Goal: Check status: Check status

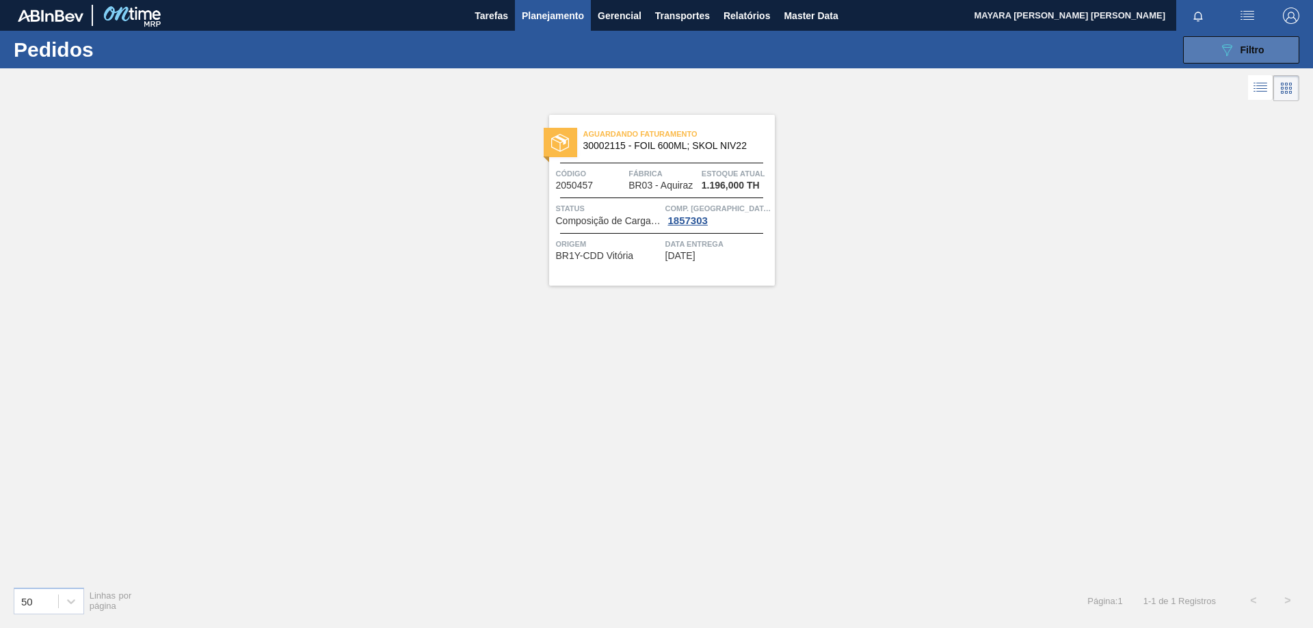
click at [1267, 51] on button "089F7B8B-B2A5-4AFE-B5C0-19BA573D28AC Filtro" at bounding box center [1241, 49] width 116 height 27
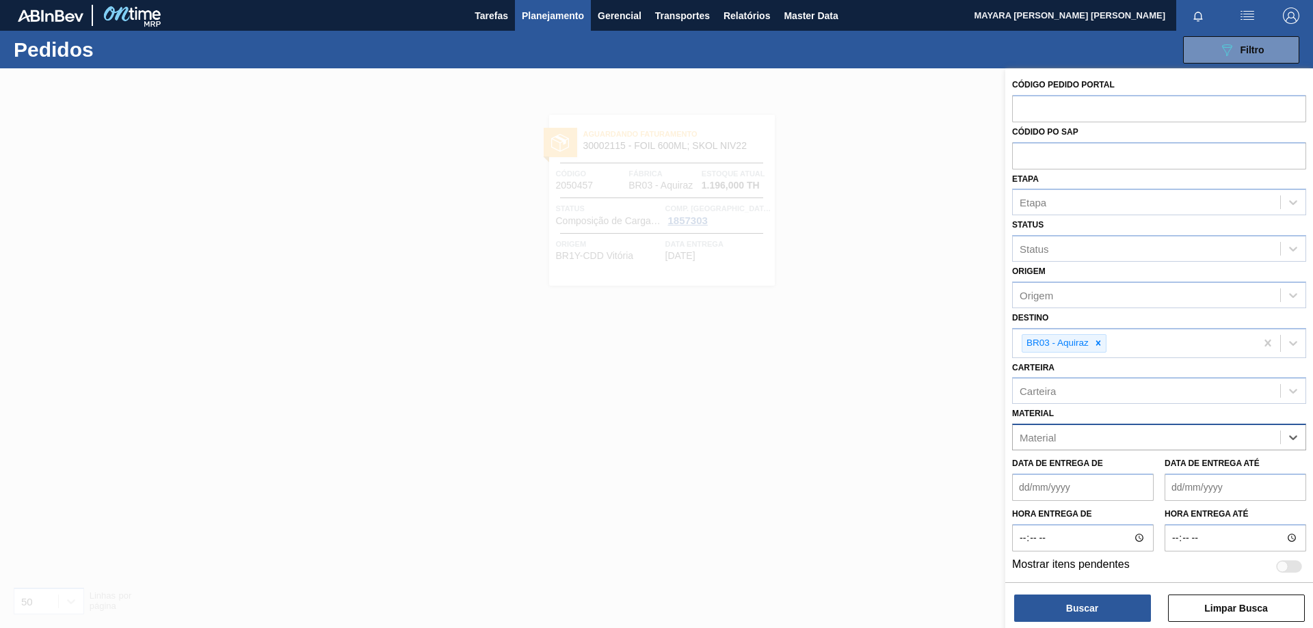
paste input "30033650"
type input "30033650"
click at [1232, 467] on div "30033650 - CX CARTAO CORONA 330 C6 NIV24" at bounding box center [1159, 471] width 294 height 25
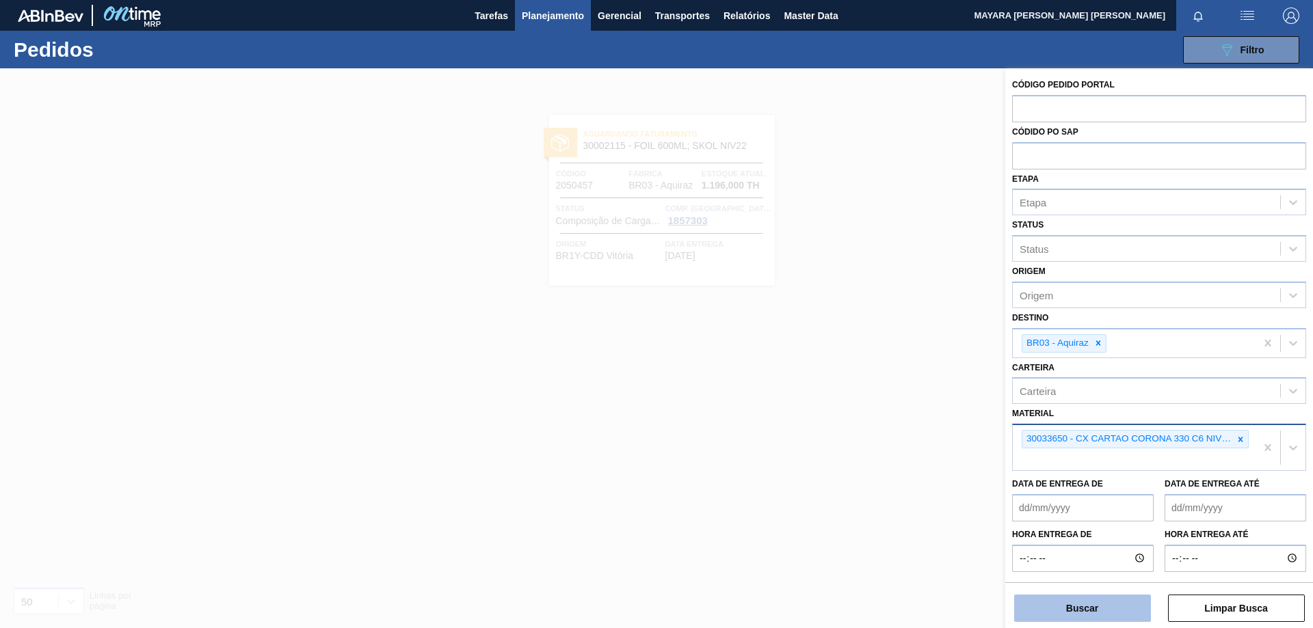
click at [1084, 607] on button "Buscar" at bounding box center [1082, 608] width 137 height 27
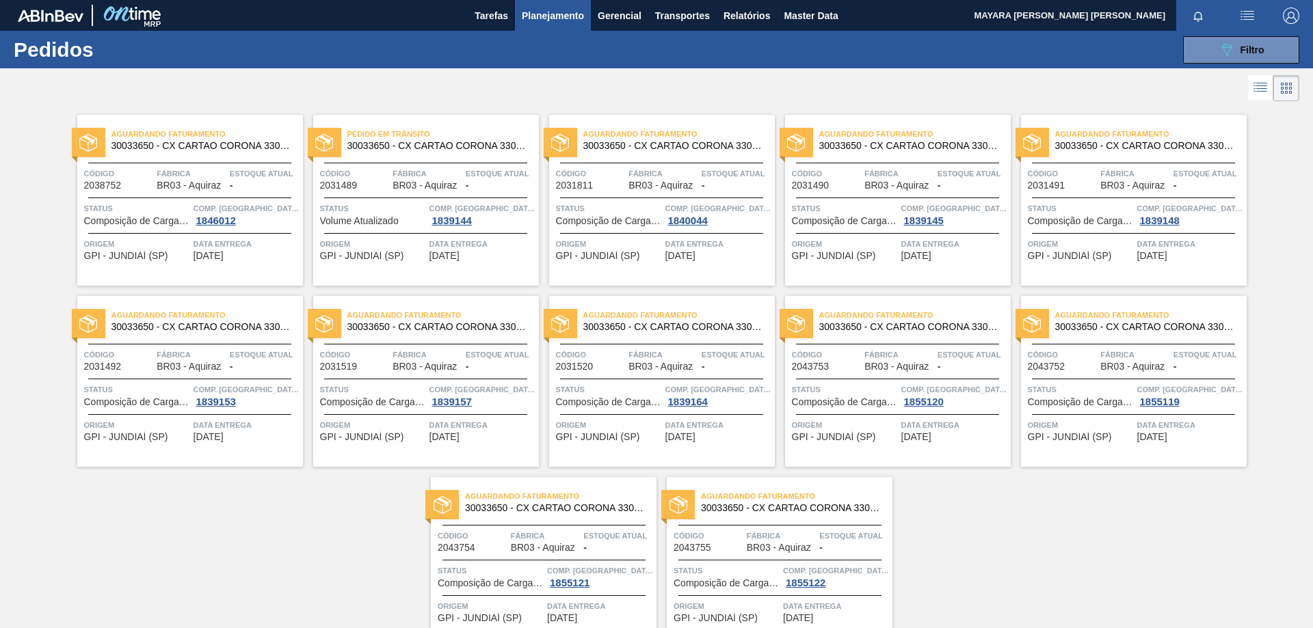
click at [161, 226] on span "Composição de Carga Aceita" at bounding box center [137, 221] width 106 height 10
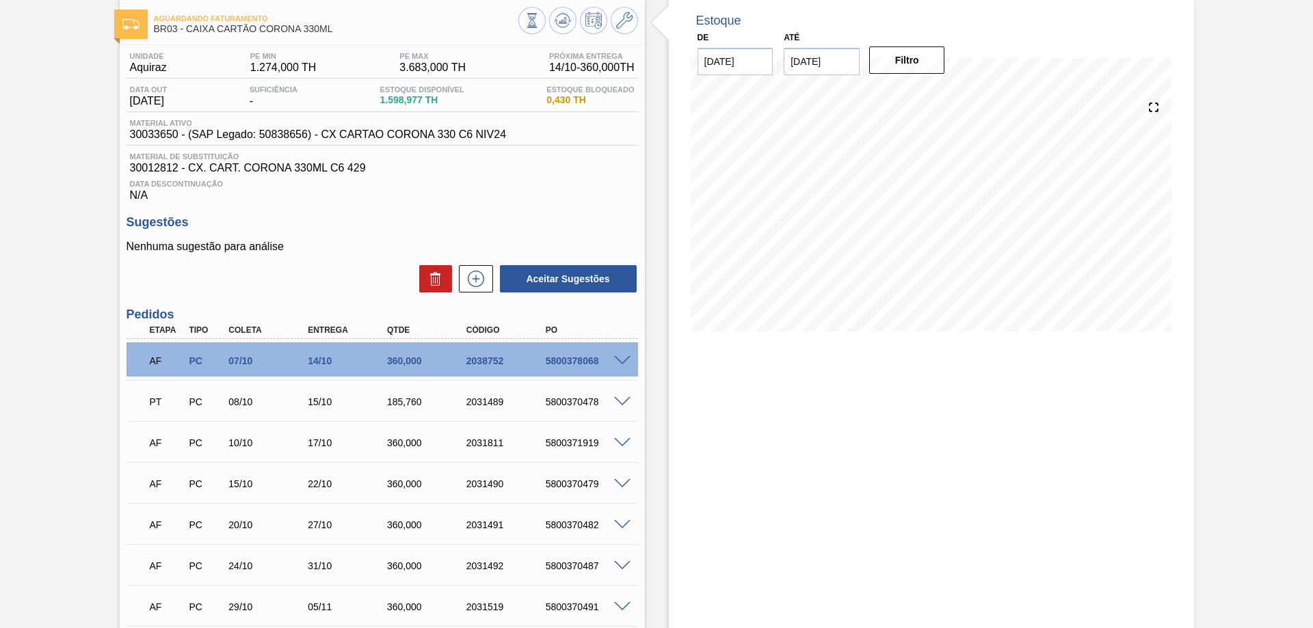
scroll to position [137, 0]
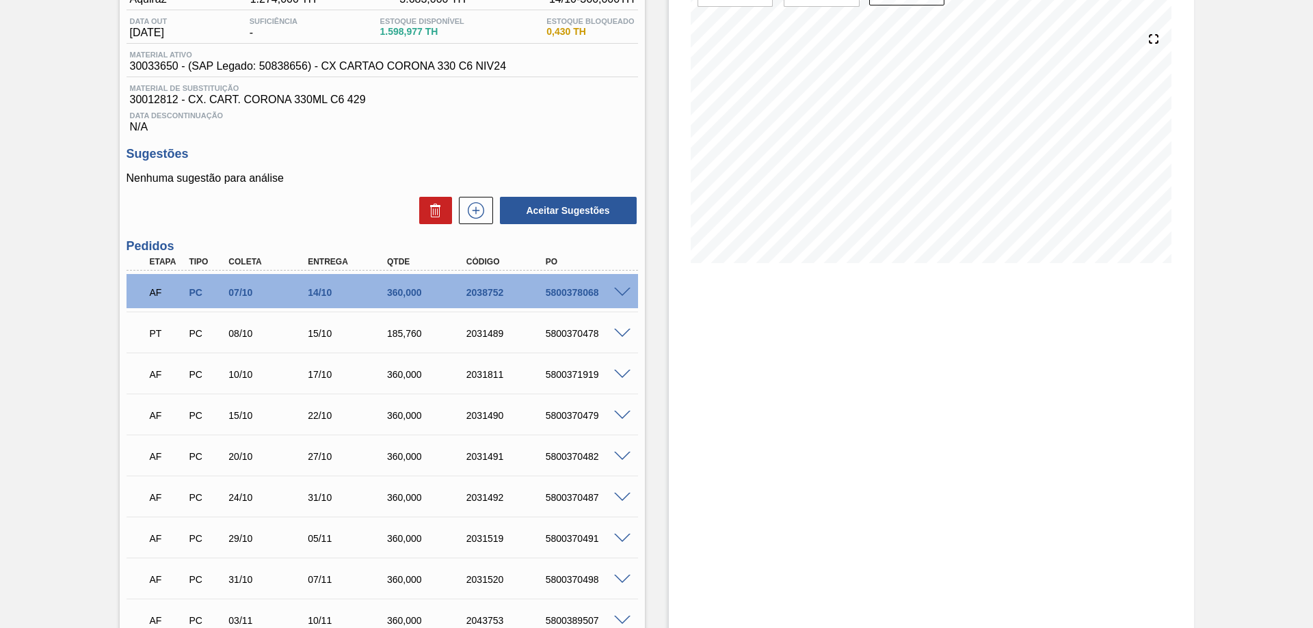
click at [626, 289] on span at bounding box center [622, 293] width 16 height 10
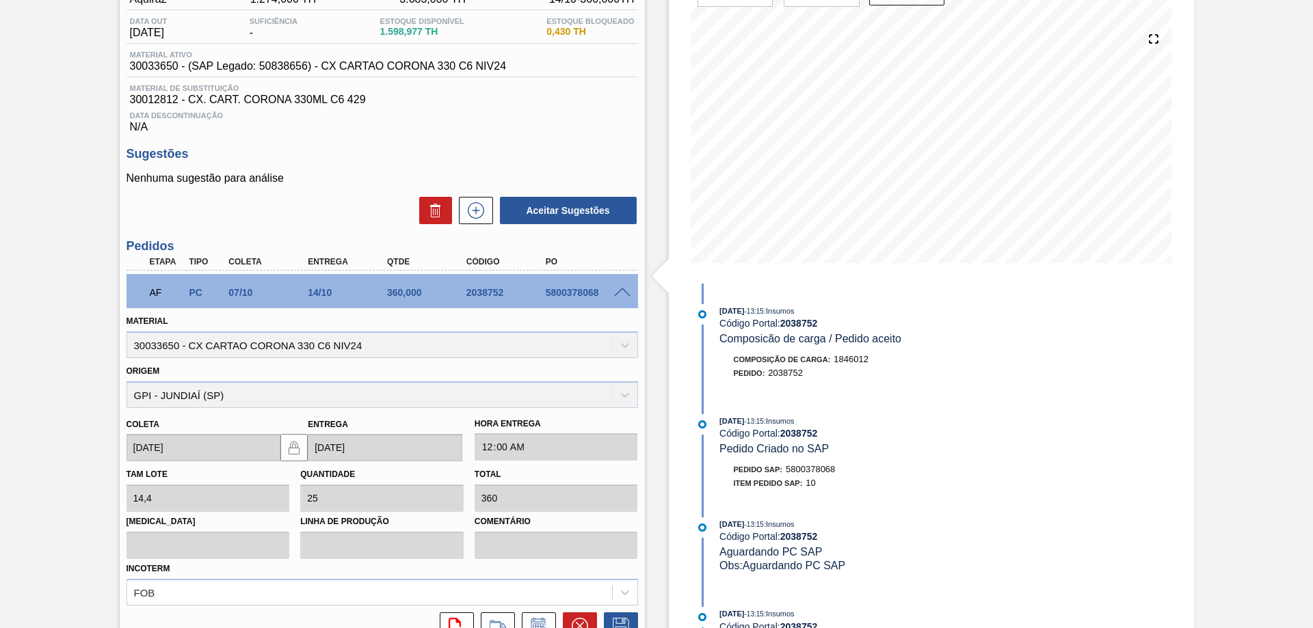
click at [621, 293] on span at bounding box center [622, 293] width 16 height 10
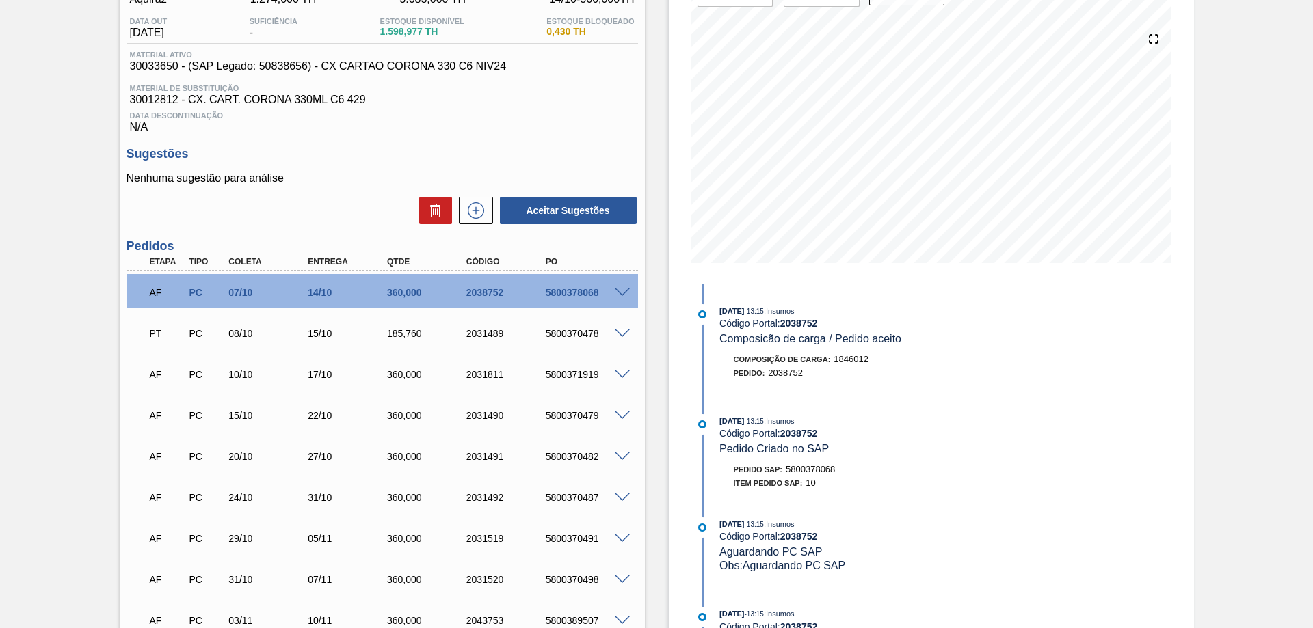
click at [624, 334] on span at bounding box center [622, 334] width 16 height 10
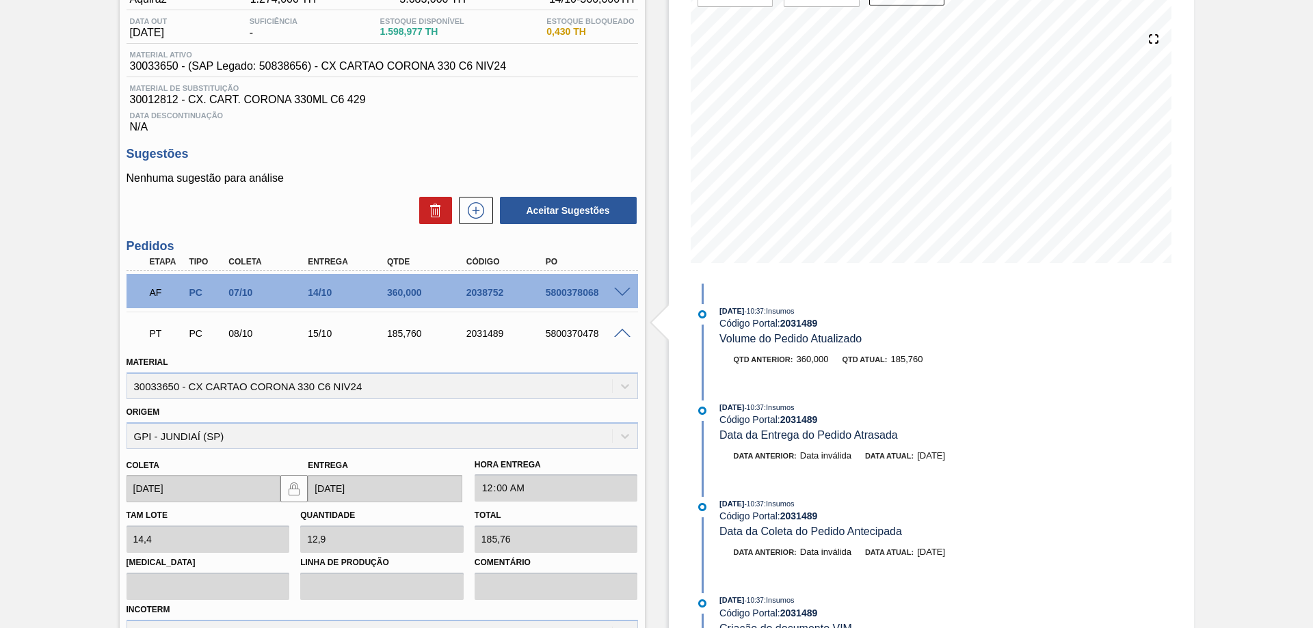
click at [572, 336] on div "5800370478" at bounding box center [586, 333] width 89 height 11
copy div "5800370478"
click at [618, 333] on span at bounding box center [622, 334] width 16 height 10
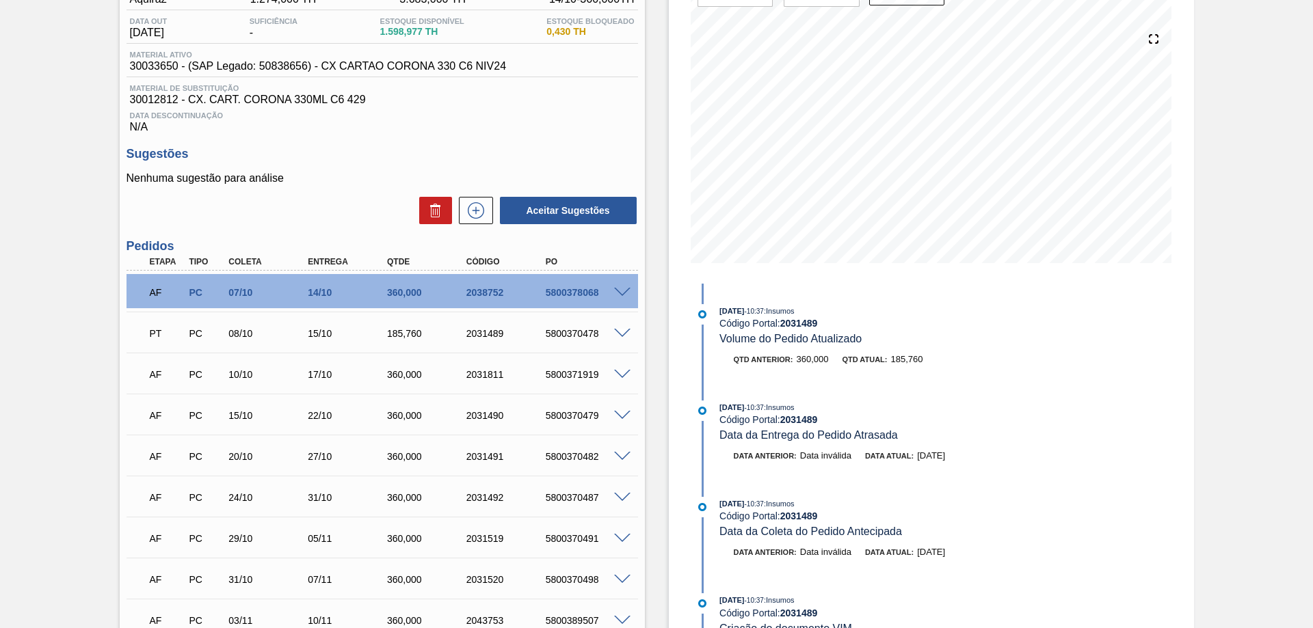
click at [618, 375] on span at bounding box center [622, 375] width 16 height 10
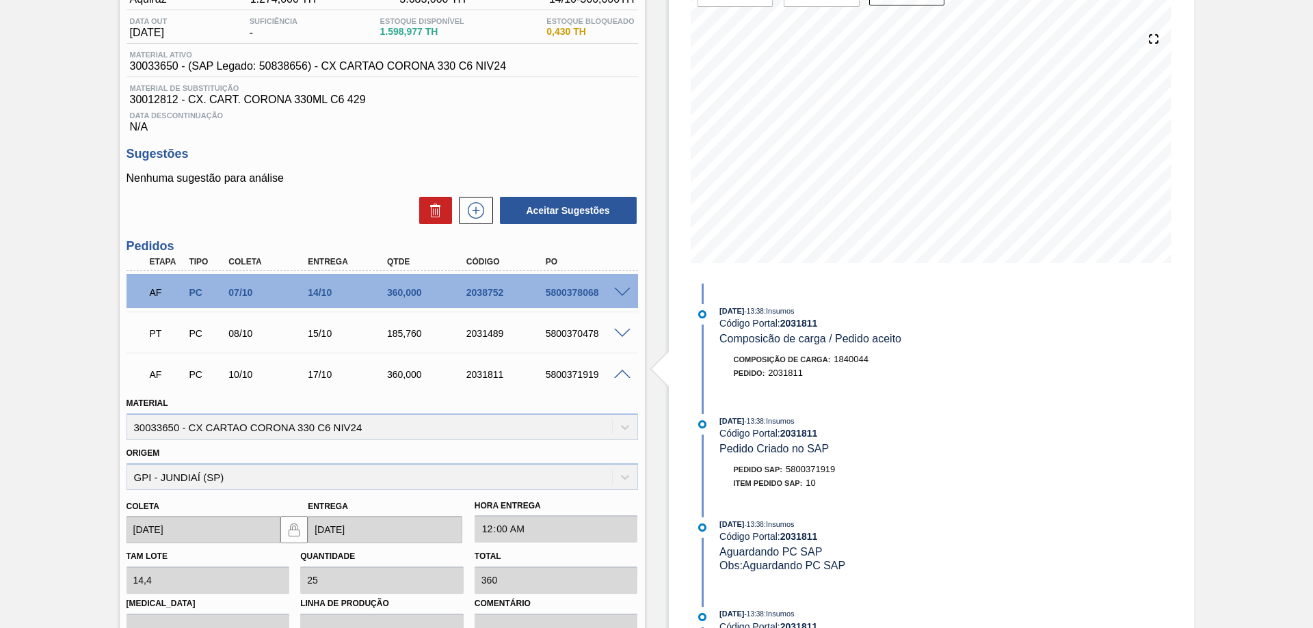
click at [618, 375] on span at bounding box center [622, 375] width 16 height 10
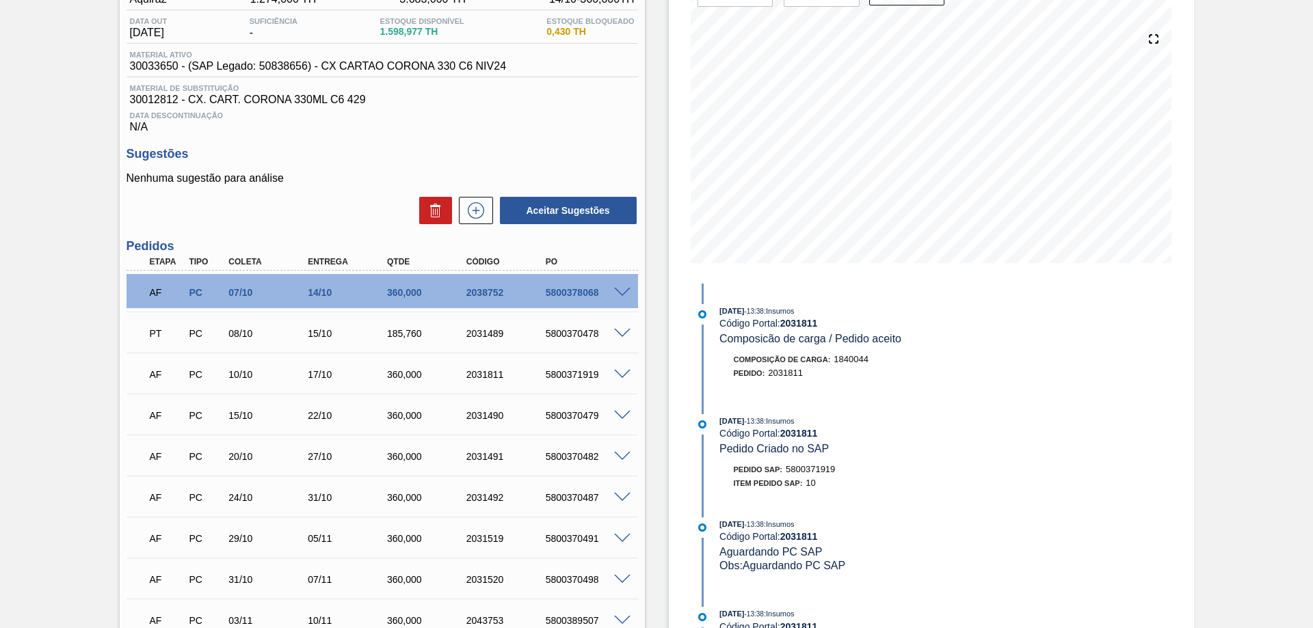
scroll to position [0, 0]
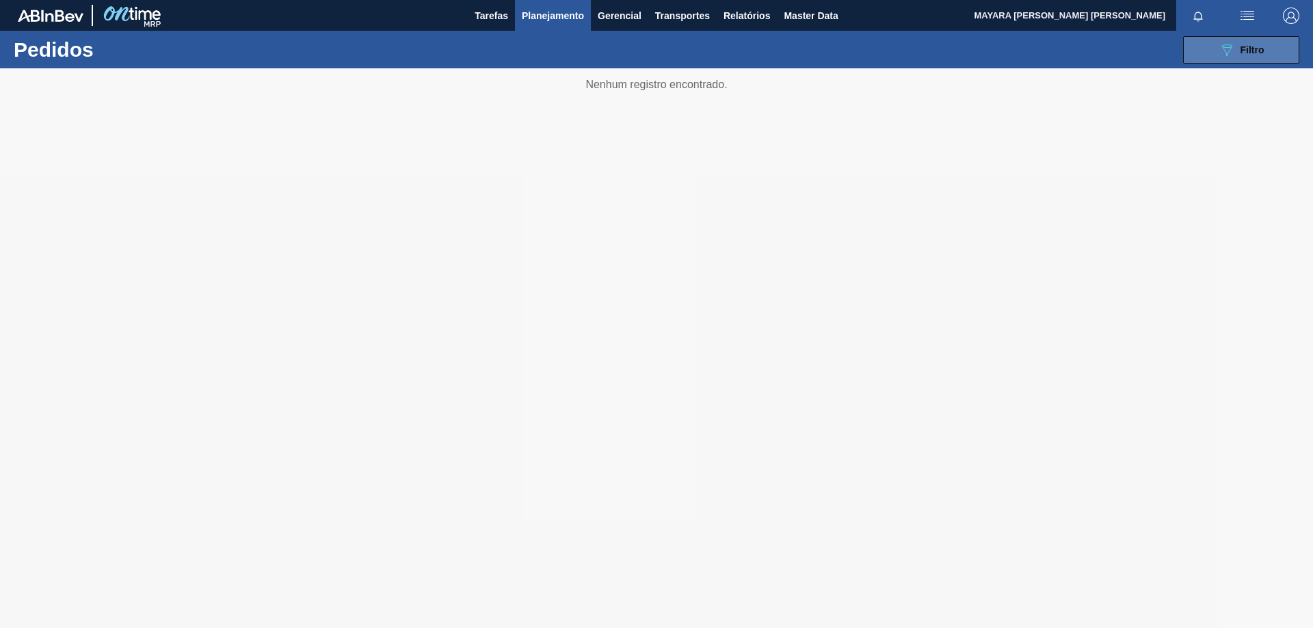
click at [1236, 52] on div "089F7B8B-B2A5-4AFE-B5C0-19BA573D28AC Filtro" at bounding box center [1241, 50] width 46 height 16
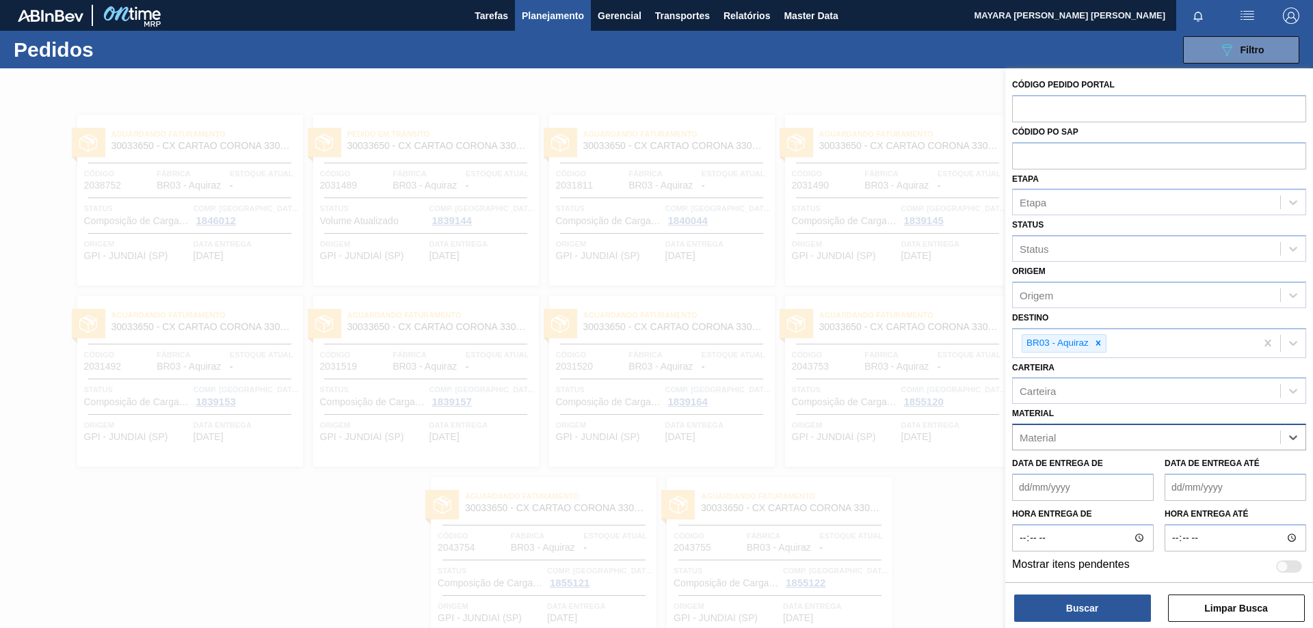
paste input "30004808"
type input "30004808"
click at [1210, 467] on div "30004808 - CX PAP. CORONA 330 C24 WAVE" at bounding box center [1159, 471] width 294 height 25
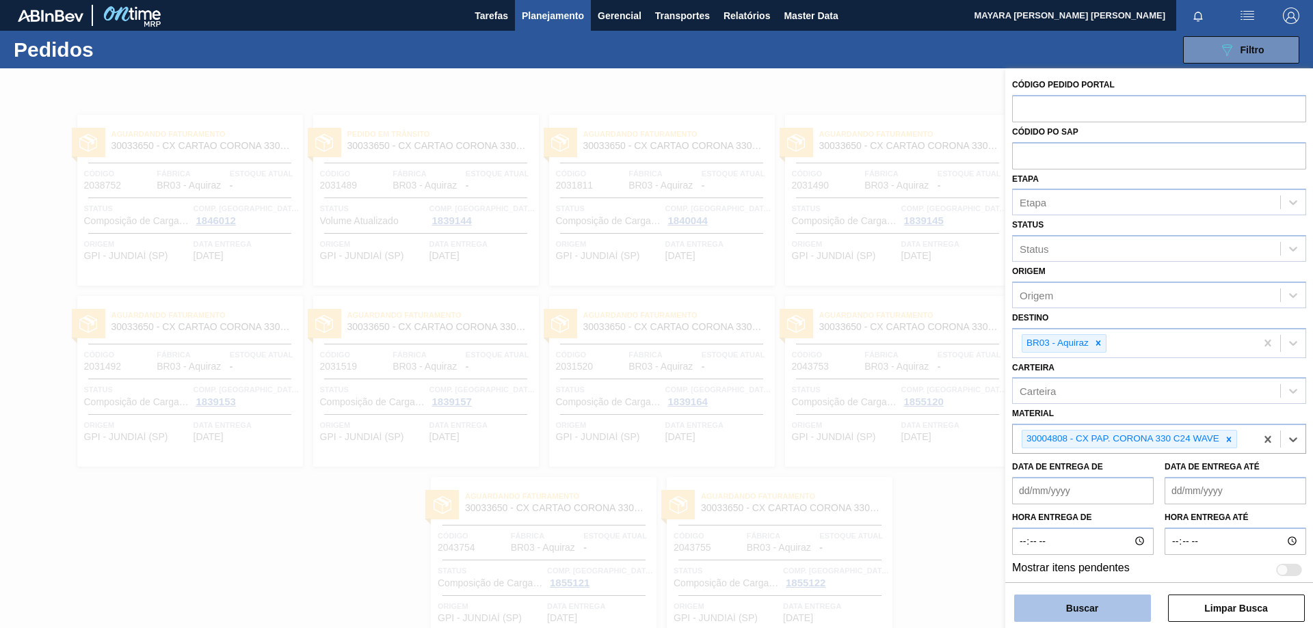
click at [1083, 606] on button "Buscar" at bounding box center [1082, 608] width 137 height 27
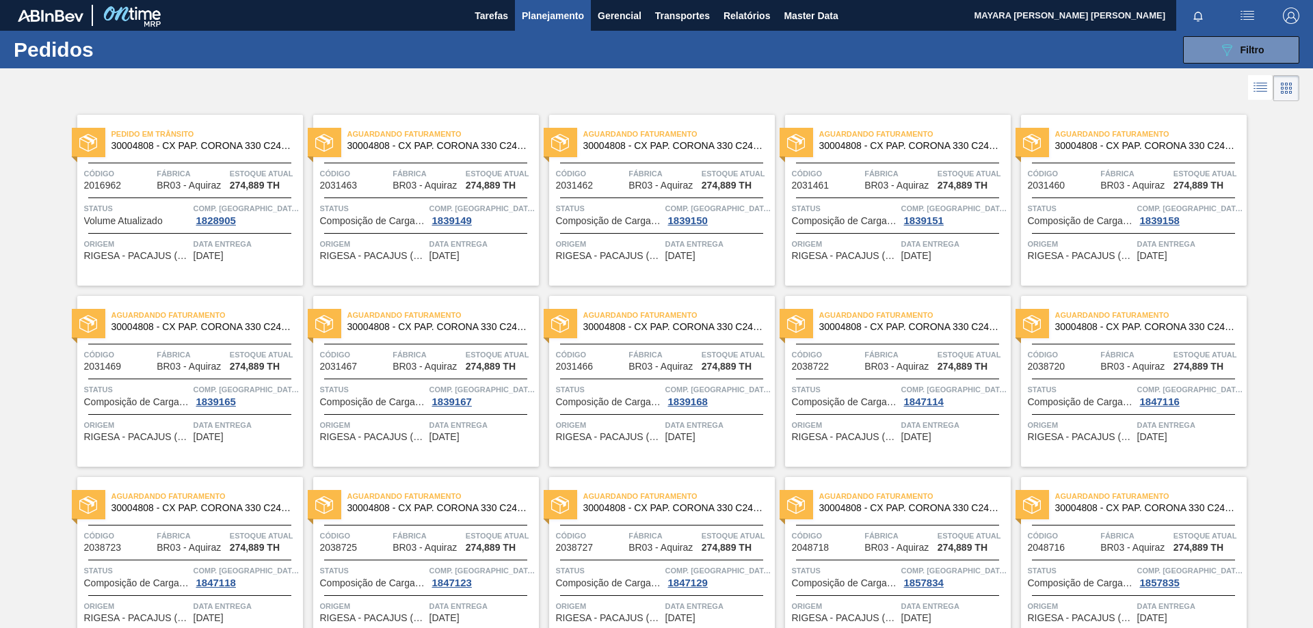
click at [101, 234] on div at bounding box center [189, 233] width 203 height 1
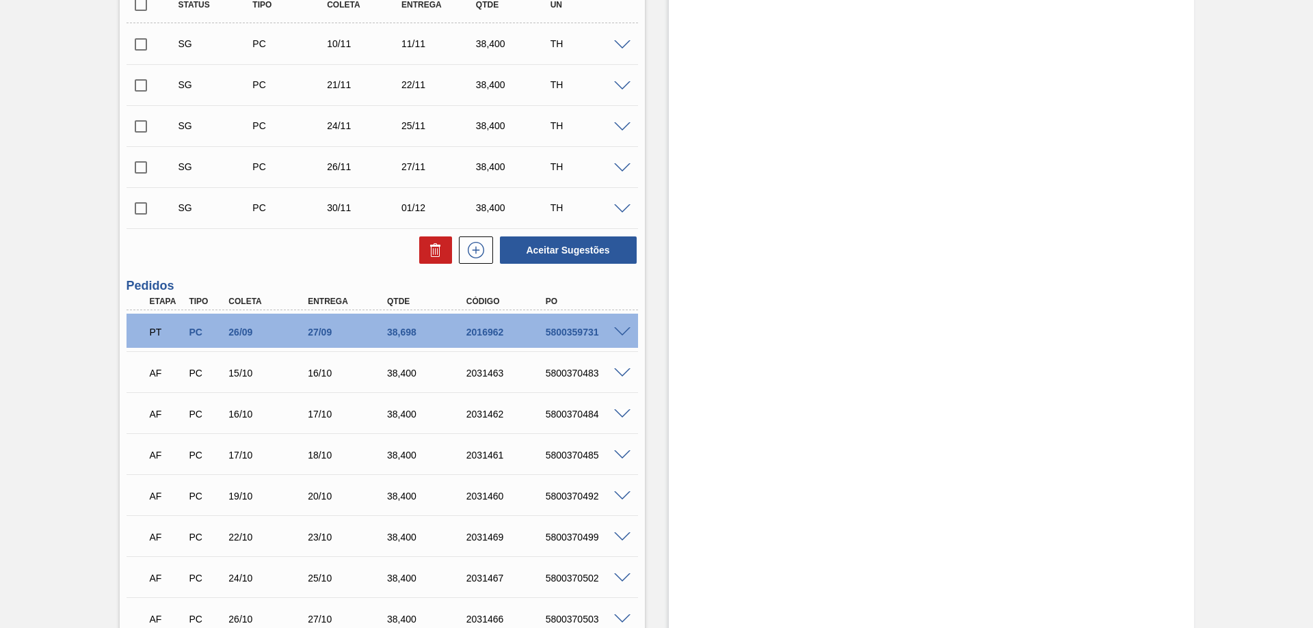
scroll to position [615, 0]
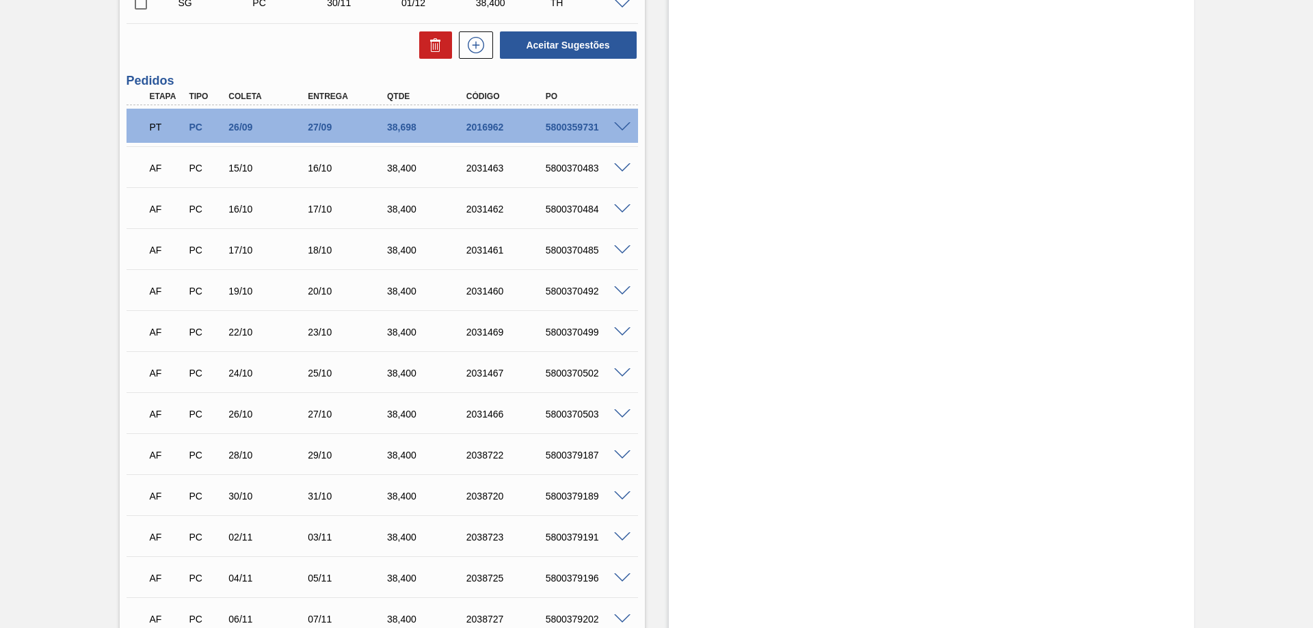
click at [622, 125] on span at bounding box center [622, 127] width 16 height 10
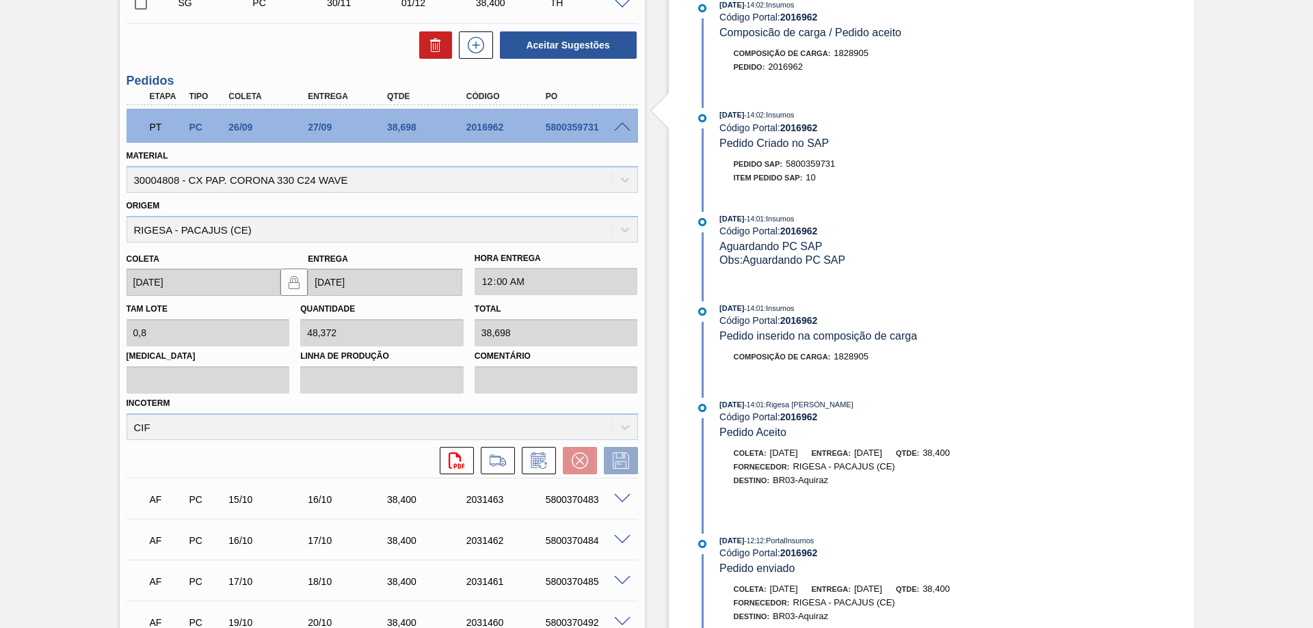
click at [622, 122] on span at bounding box center [622, 127] width 16 height 10
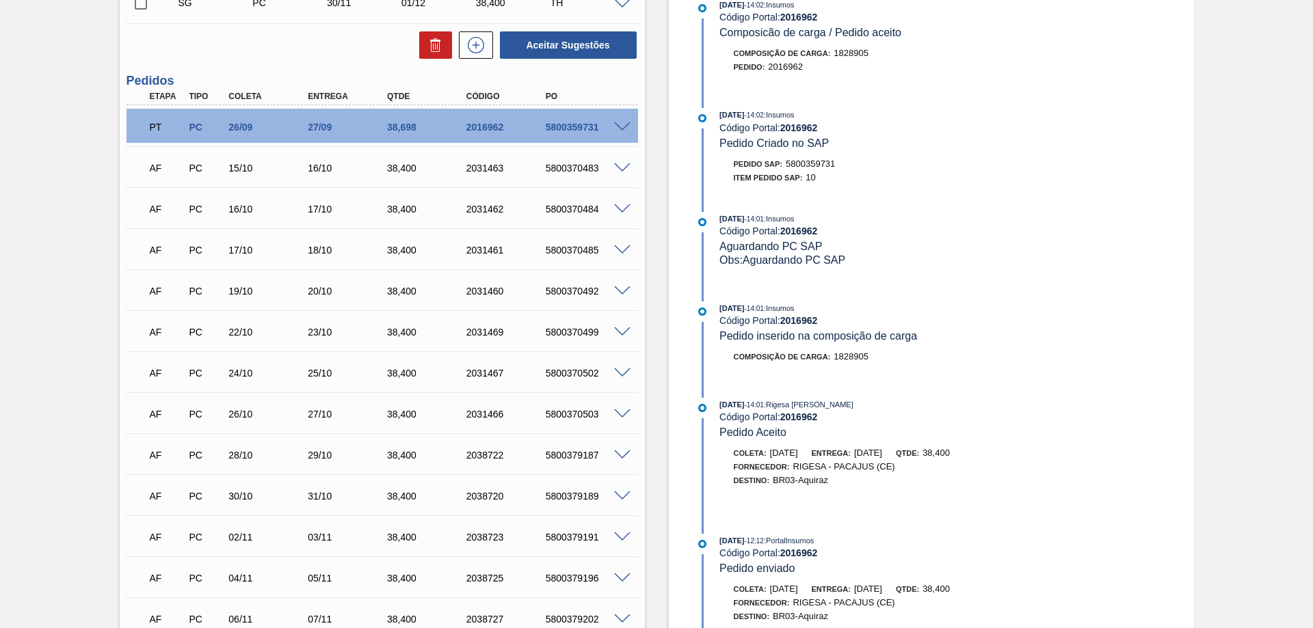
click at [619, 164] on span at bounding box center [622, 168] width 16 height 10
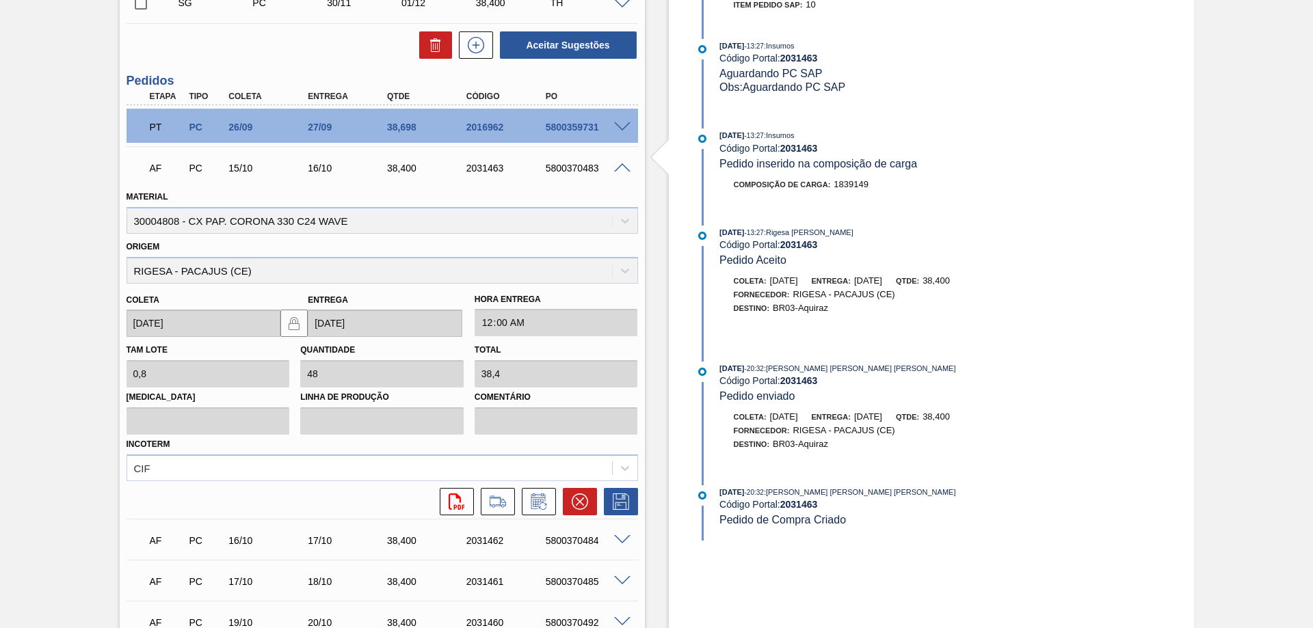
click at [619, 168] on span at bounding box center [622, 168] width 16 height 10
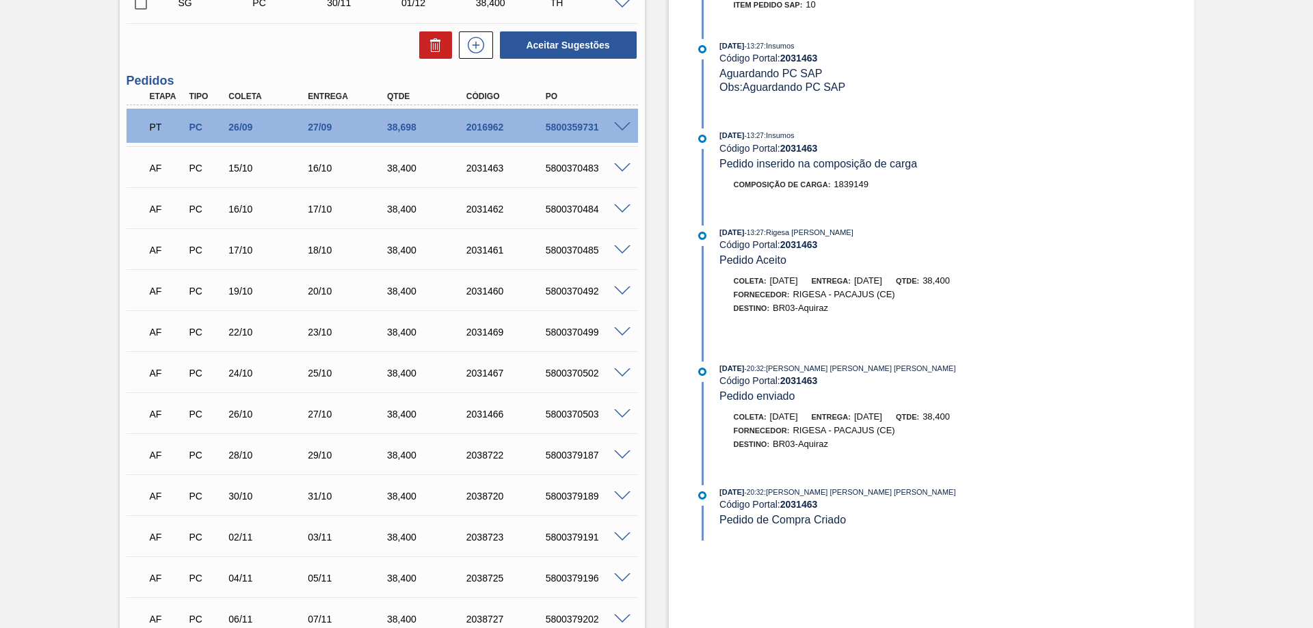
scroll to position [479, 0]
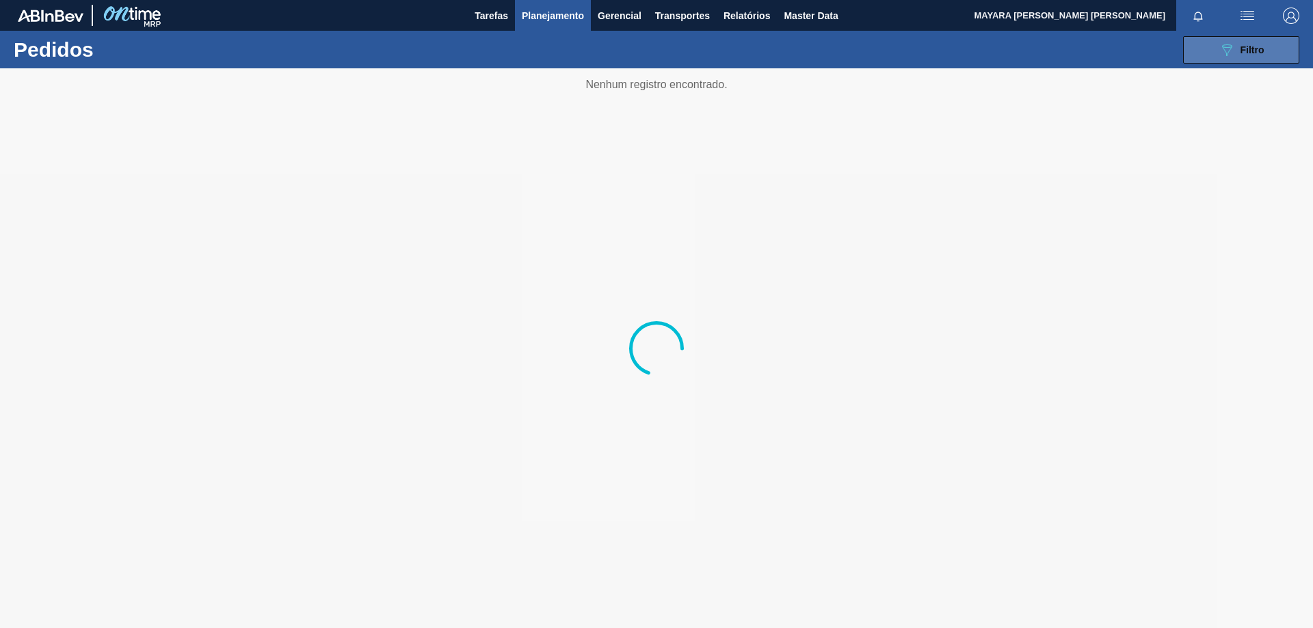
click at [1240, 52] on span "Filtro" at bounding box center [1252, 49] width 24 height 11
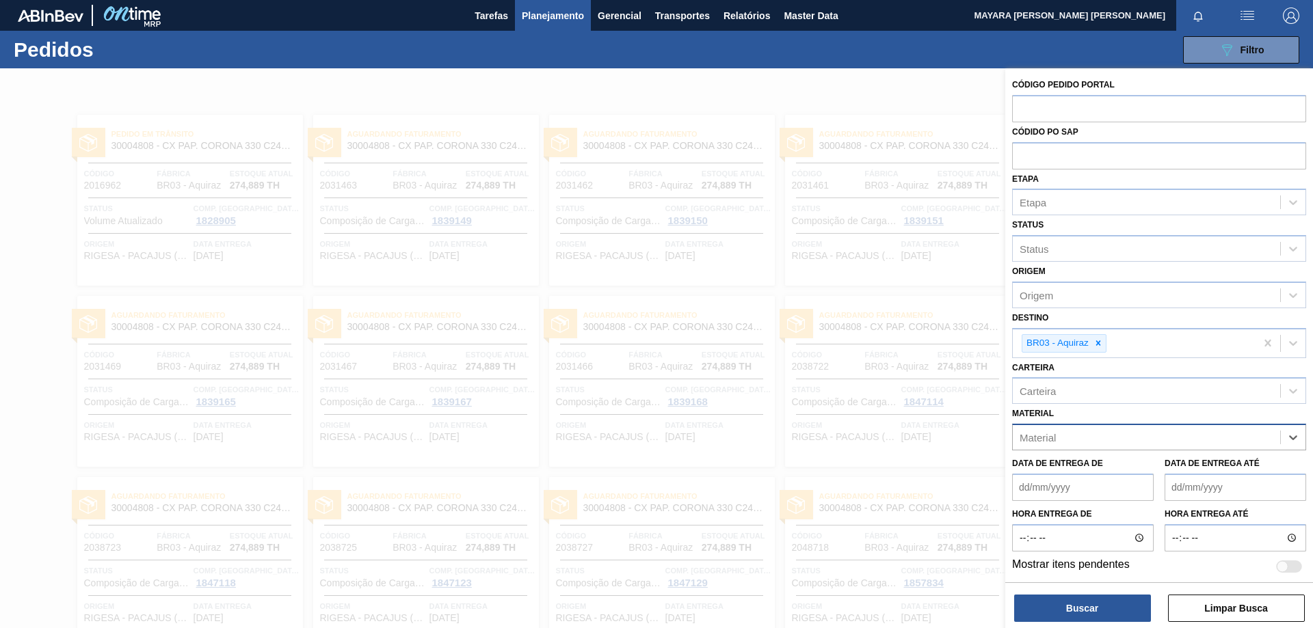
paste input "20009214"
type input "20009214"
click at [1082, 435] on div "20009214" at bounding box center [1146, 438] width 267 height 20
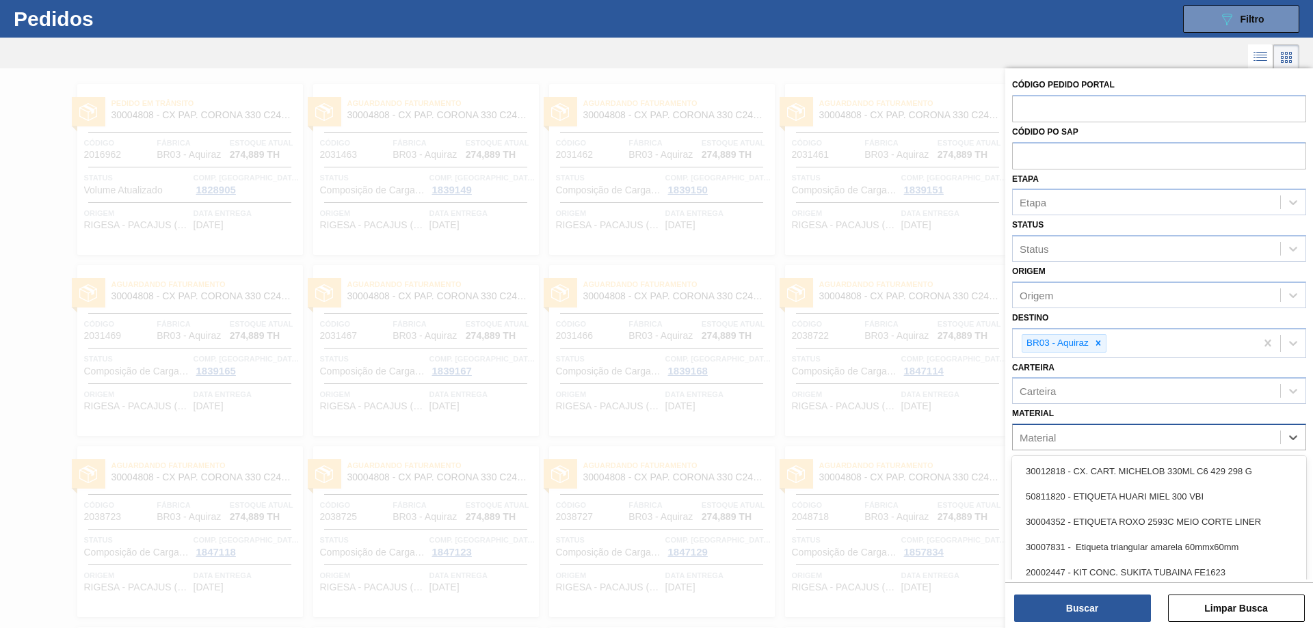
click at [1083, 434] on div "Material" at bounding box center [1146, 438] width 267 height 20
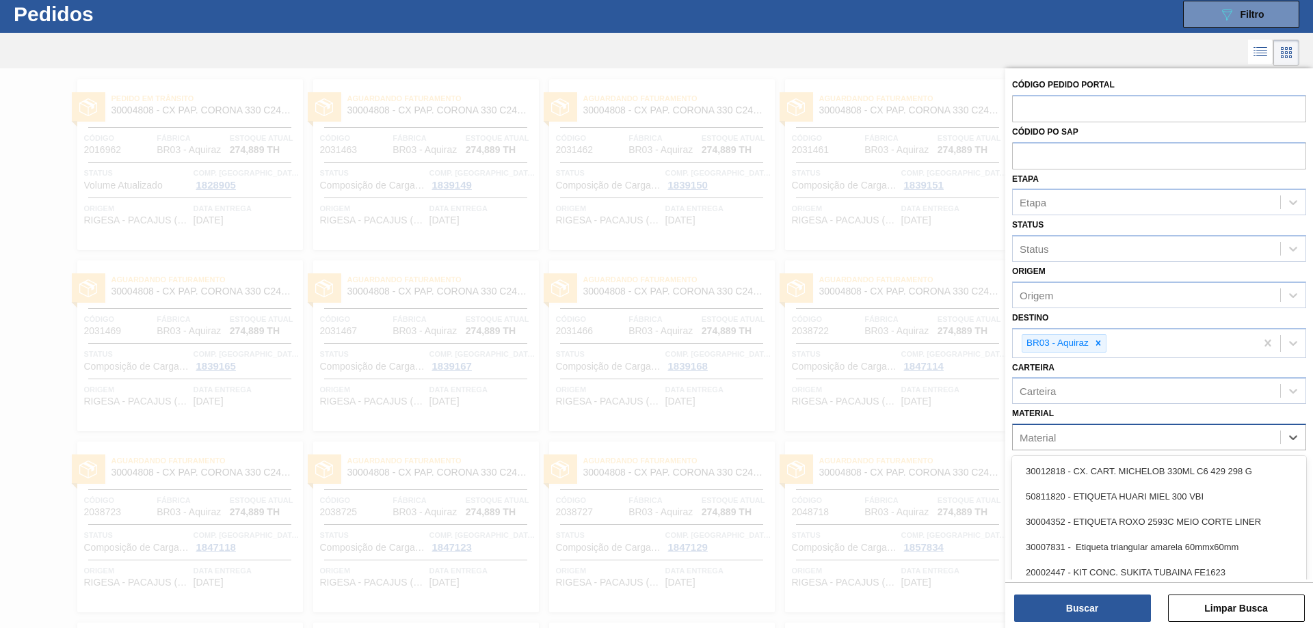
scroll to position [38, 0]
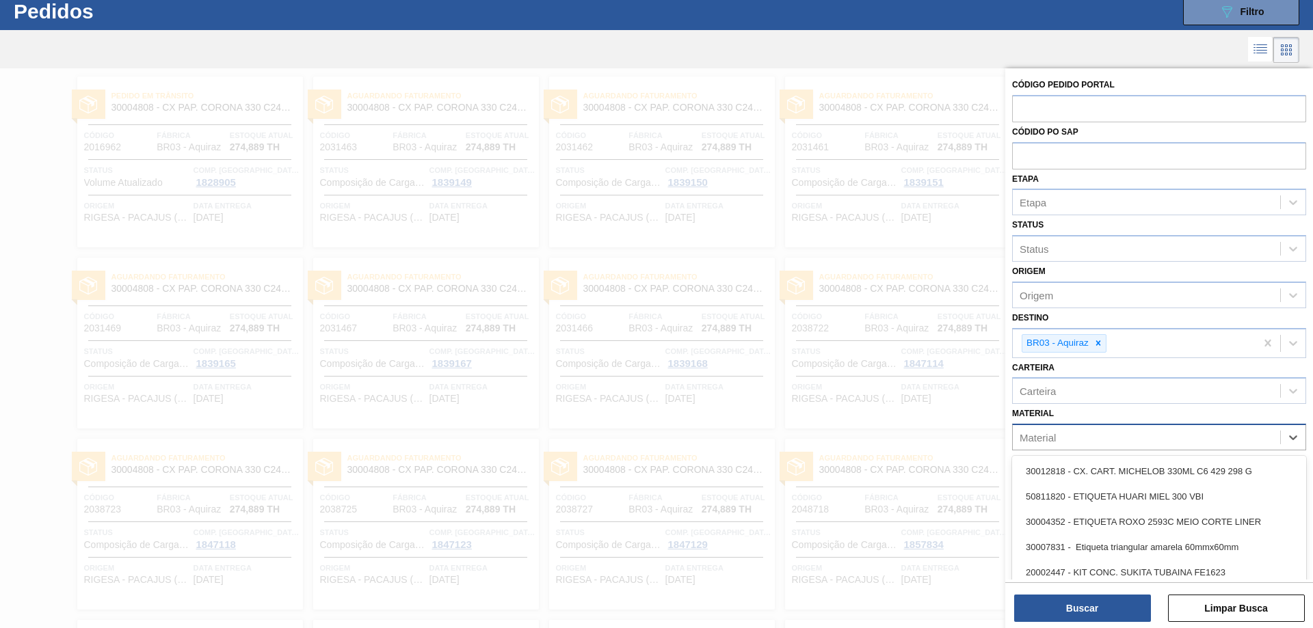
paste input "20009214"
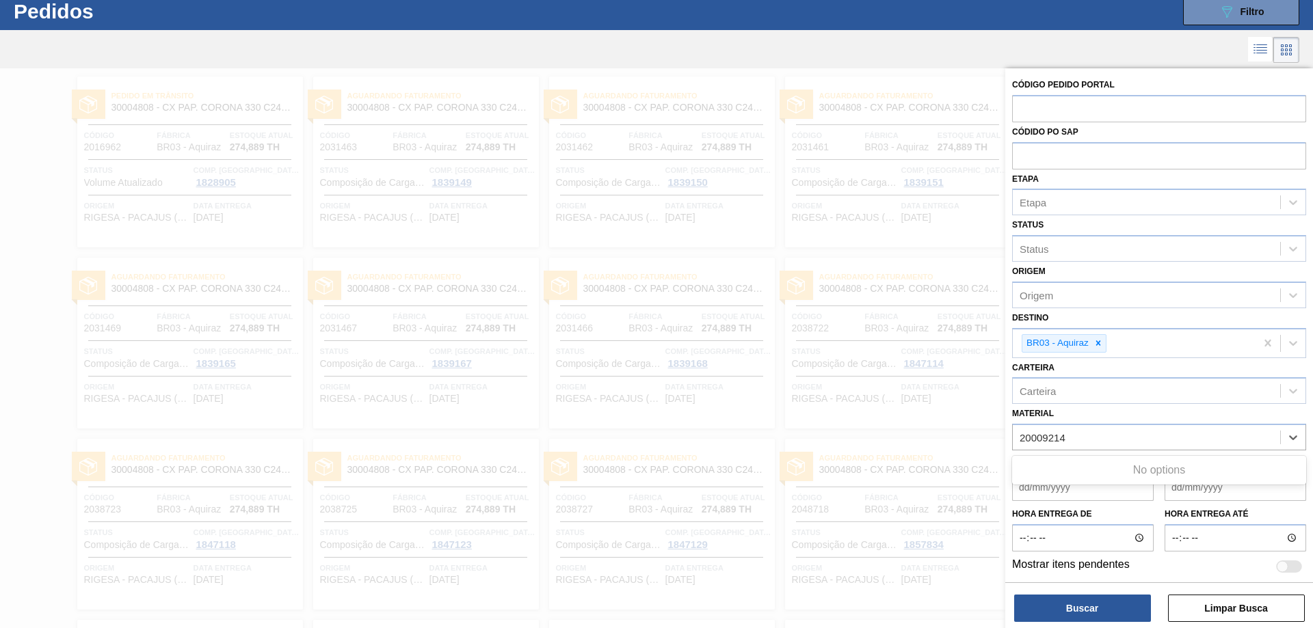
type input "20009214"
paste input "20001679"
type input "20001679"
click at [1220, 471] on div "20001679 - CONC.NAT.SK.LARANJA FE1411 B20 EMO KIT" at bounding box center [1159, 471] width 294 height 25
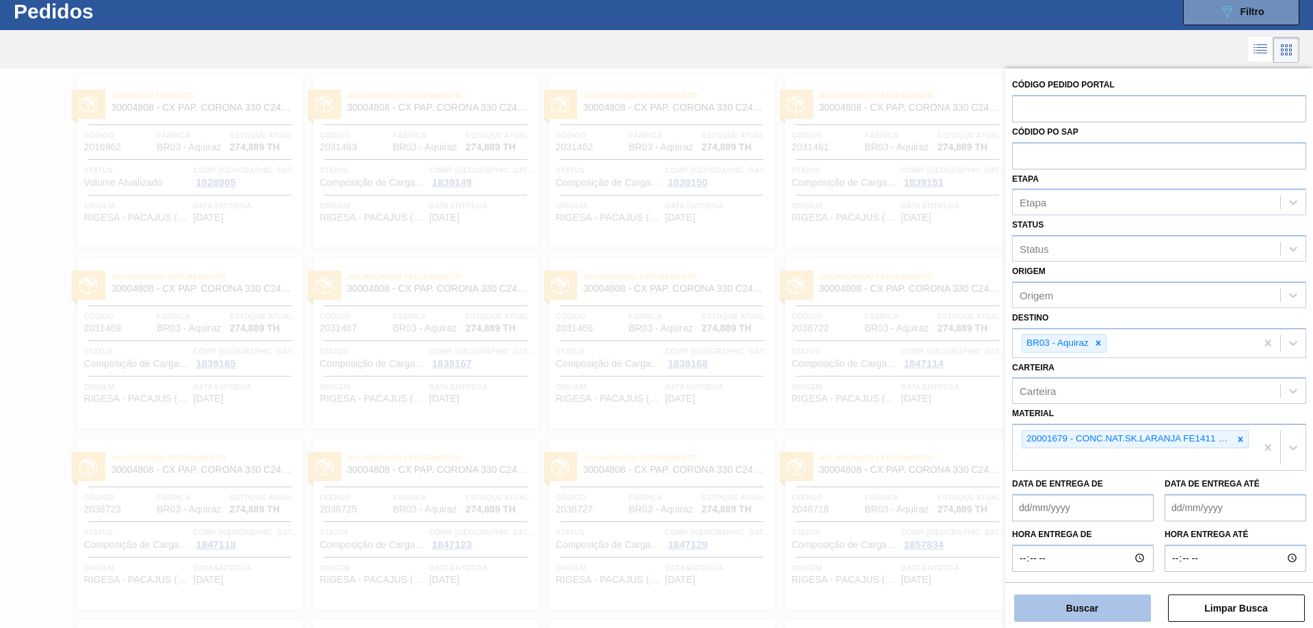
click at [1109, 613] on button "Buscar" at bounding box center [1082, 608] width 137 height 27
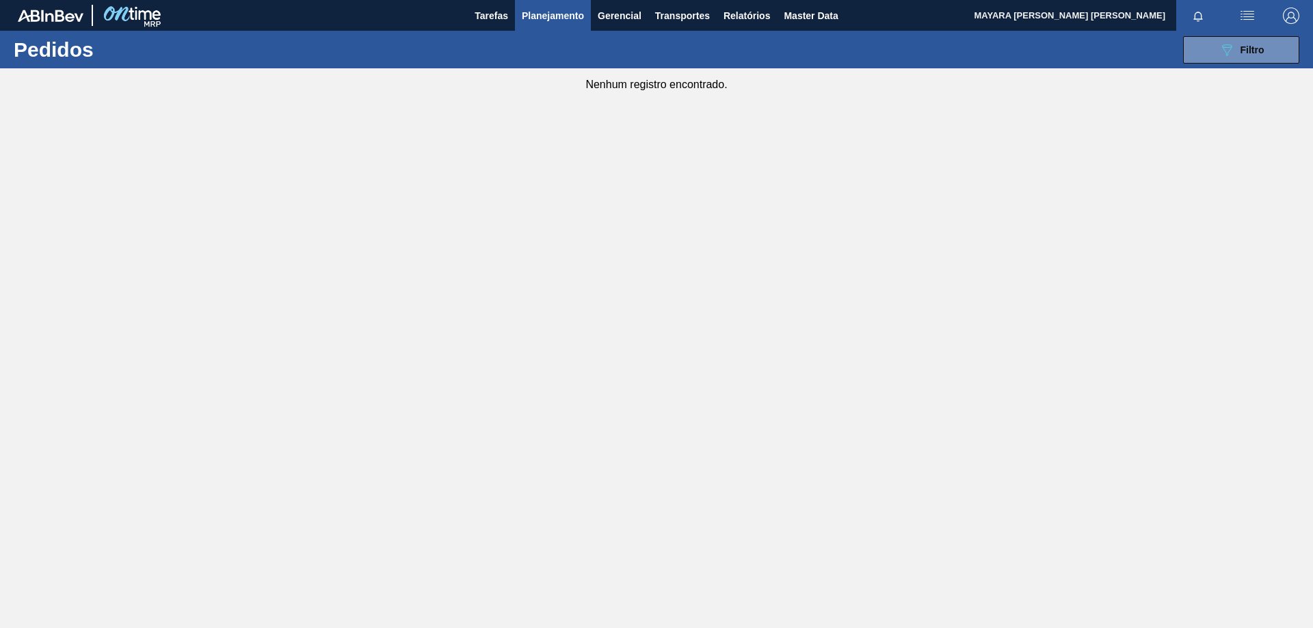
scroll to position [0, 0]
click at [1215, 49] on button "089F7B8B-B2A5-4AFE-B5C0-19BA573D28AC Filtro" at bounding box center [1241, 49] width 116 height 27
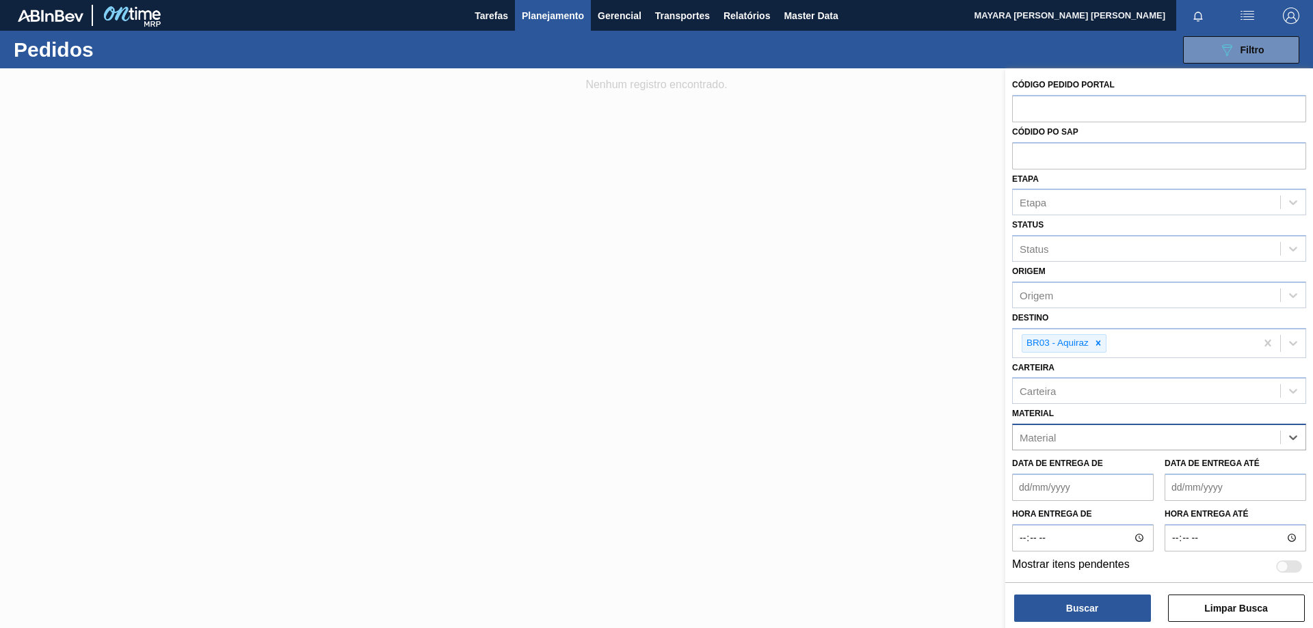
paste input "30031248"
type input "30031248"
click at [1231, 466] on div "30031248 - [PERSON_NAME] CONC PRESV 63 5 KG" at bounding box center [1159, 471] width 294 height 25
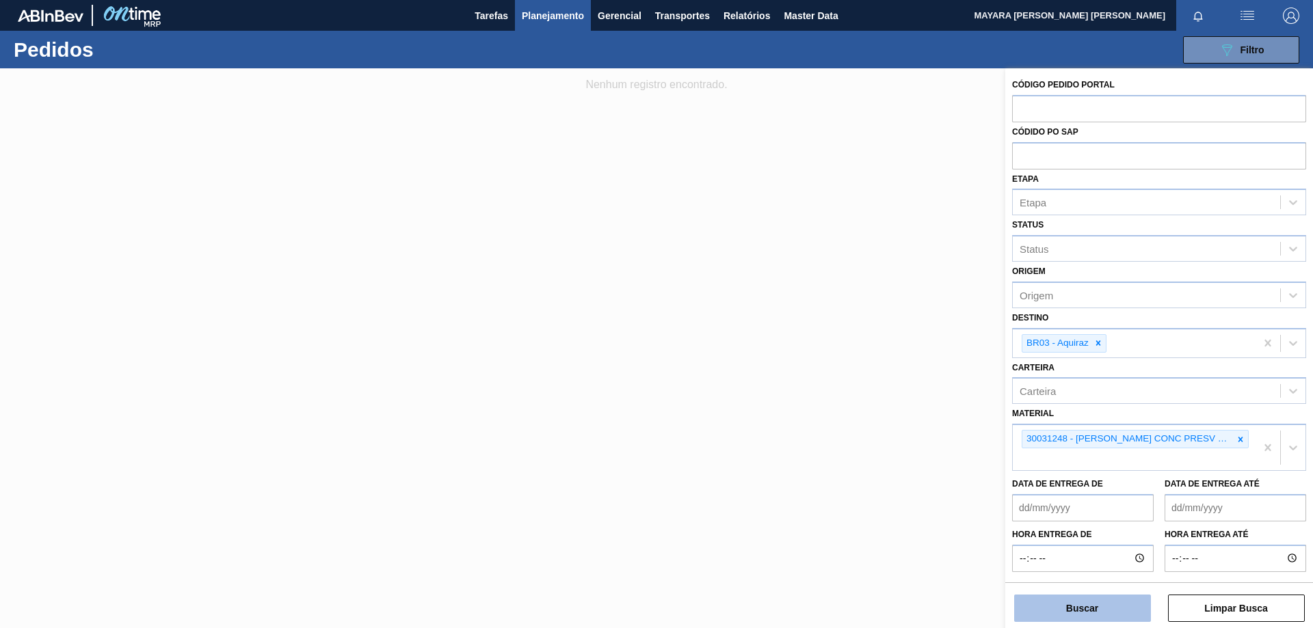
click at [1106, 609] on button "Buscar" at bounding box center [1082, 608] width 137 height 27
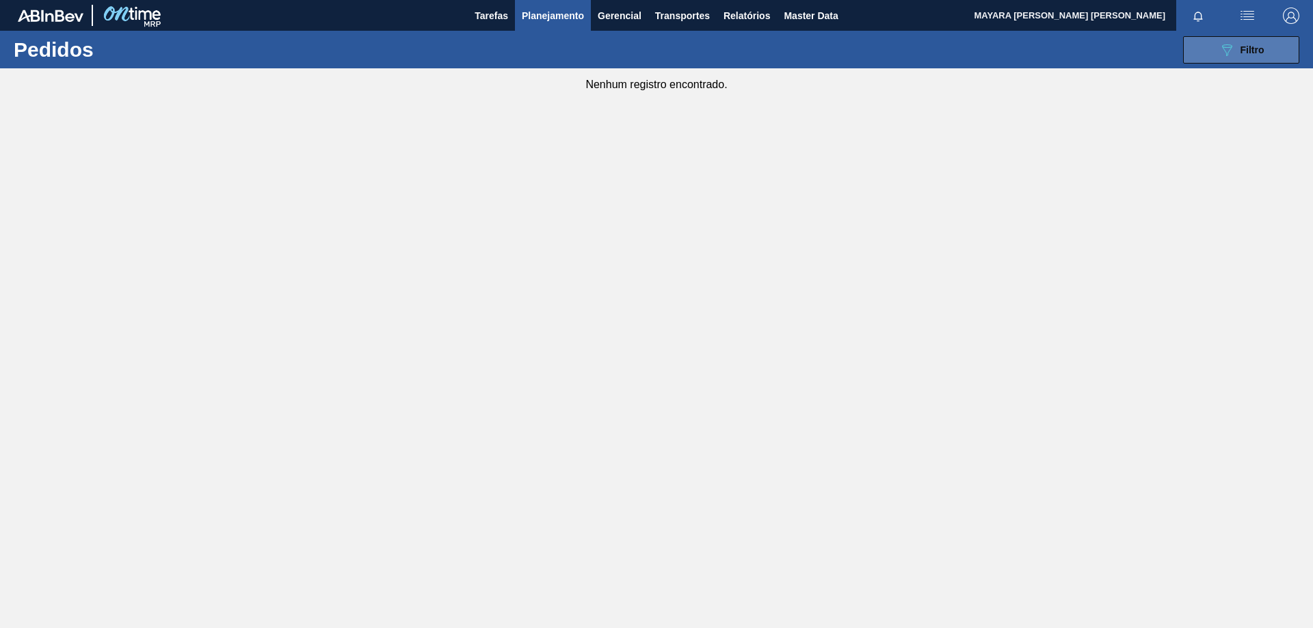
click at [1218, 51] on icon "089F7B8B-B2A5-4AFE-B5C0-19BA573D28AC" at bounding box center [1226, 50] width 16 height 16
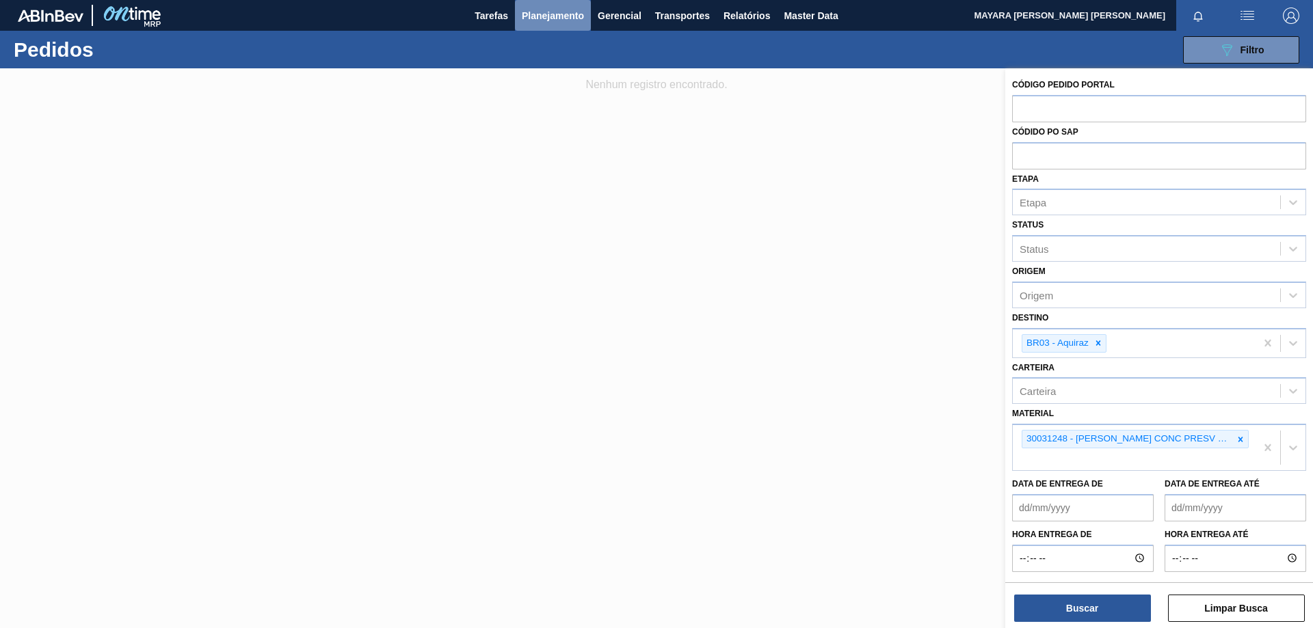
click at [562, 18] on span "Planejamento" at bounding box center [553, 16] width 62 height 16
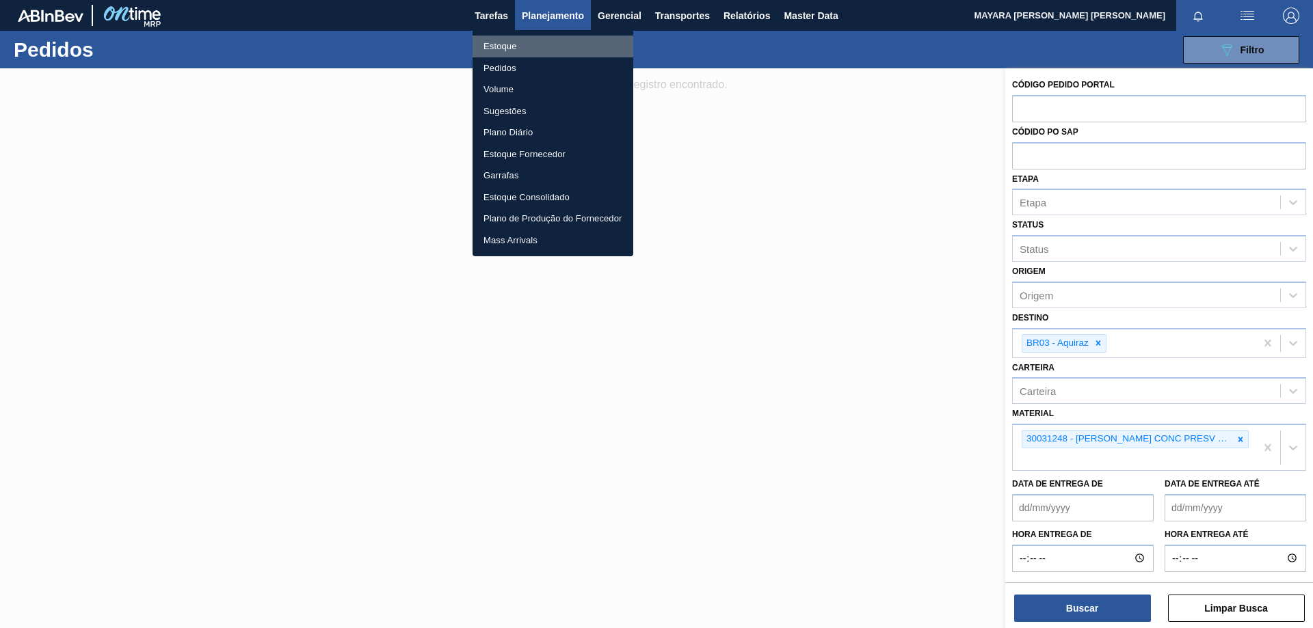
click at [505, 47] on li "Estoque" at bounding box center [552, 47] width 161 height 22
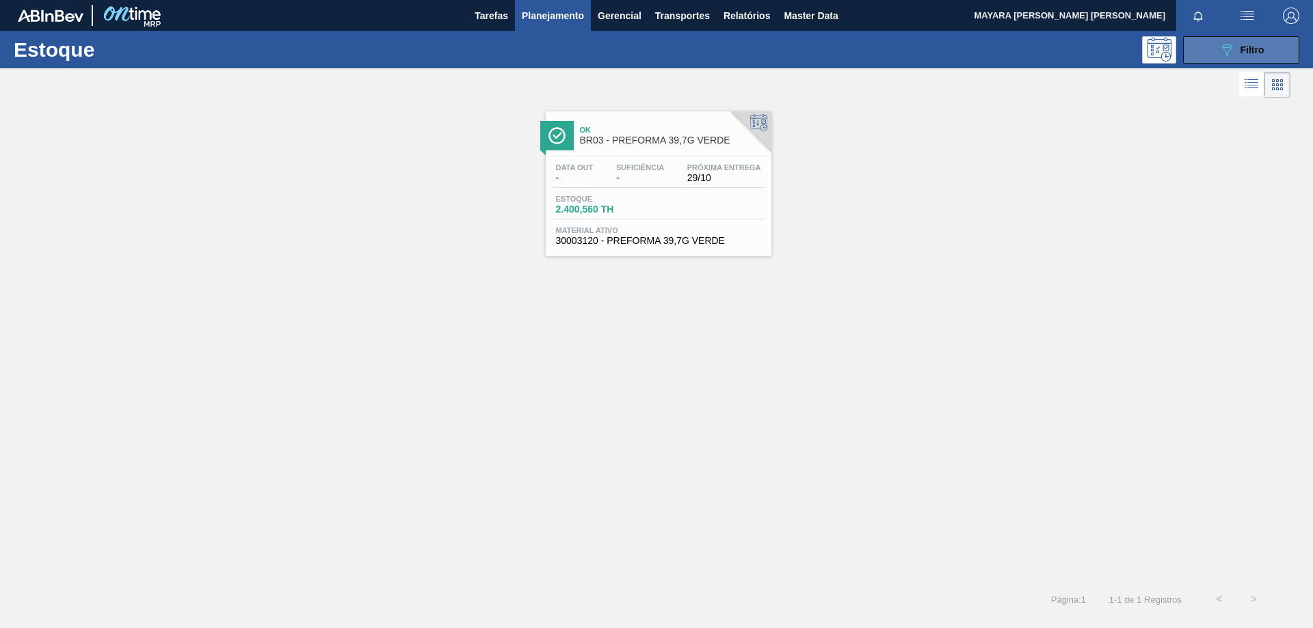
click at [1239, 57] on div "089F7B8B-B2A5-4AFE-B5C0-19BA573D28AC Filtro" at bounding box center [1241, 50] width 46 height 16
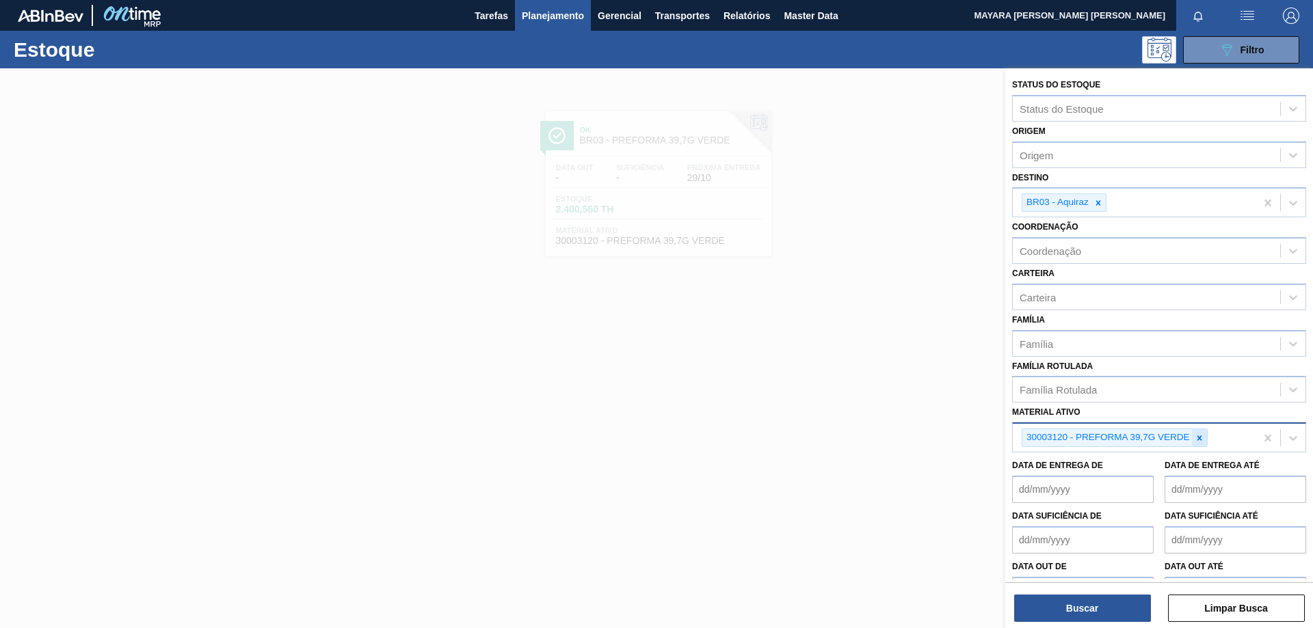
click at [1201, 439] on icon at bounding box center [1199, 438] width 10 height 10
paste ativo "30031248"
type ativo "30031248"
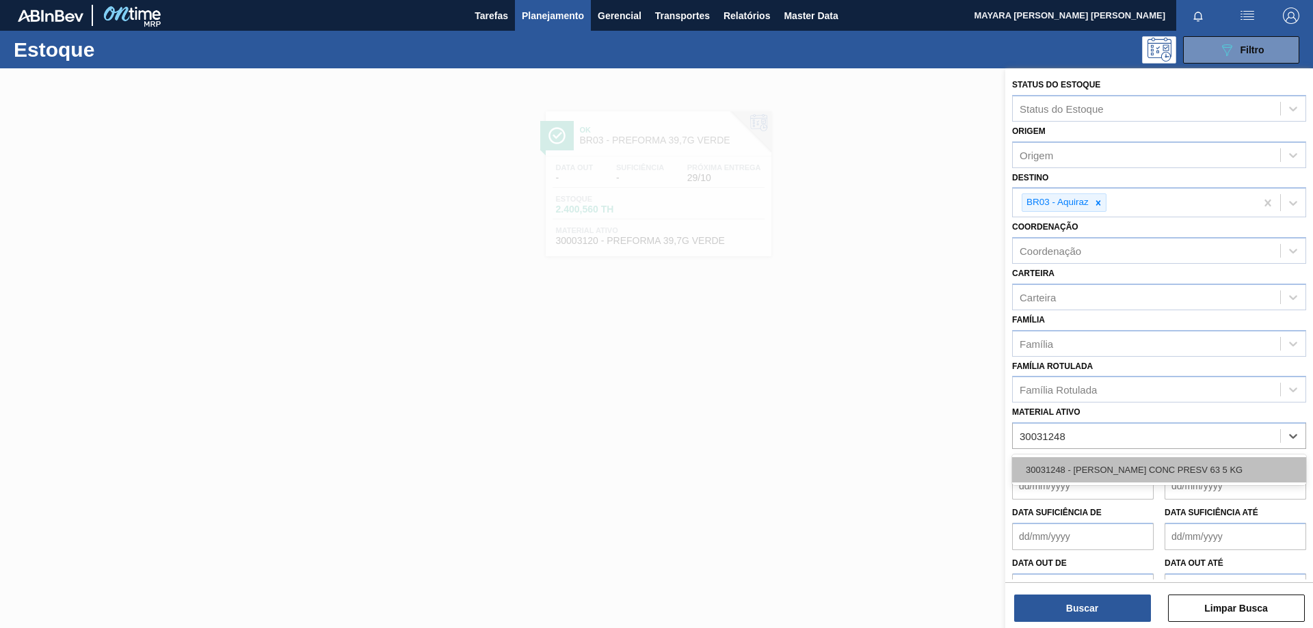
click at [1177, 466] on div "30031248 - [PERSON_NAME] CONC PRESV 63 5 KG" at bounding box center [1159, 469] width 294 height 25
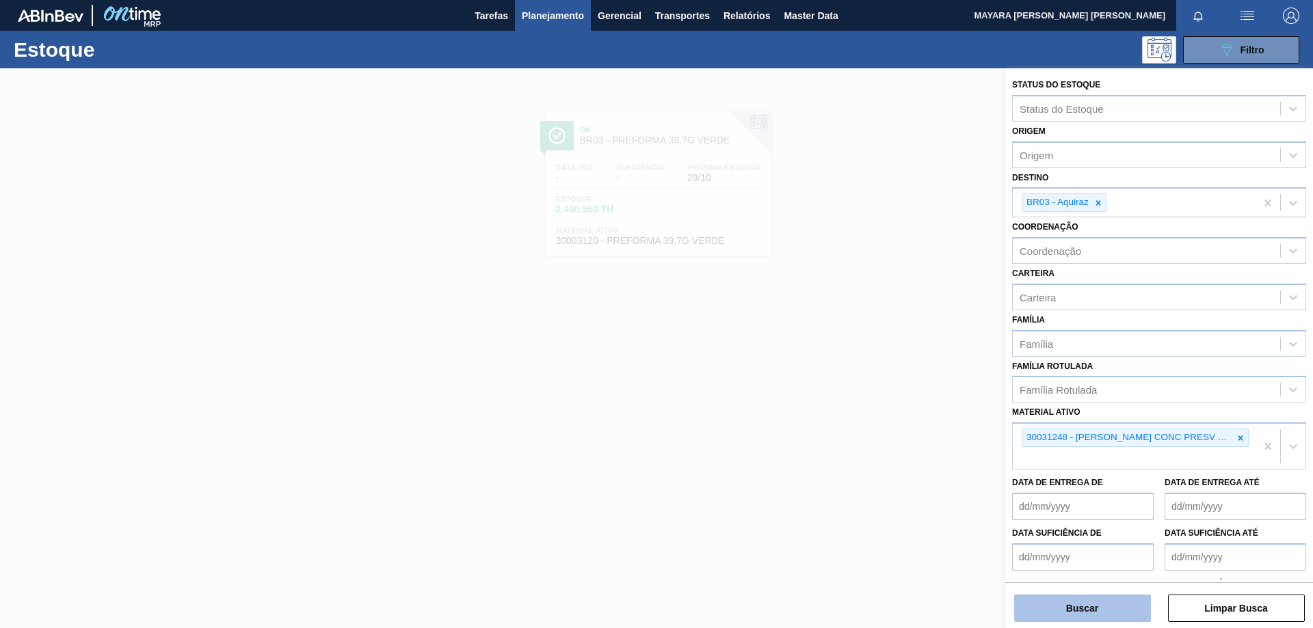
click at [1095, 609] on button "Buscar" at bounding box center [1082, 608] width 137 height 27
